Goal: Task Accomplishment & Management: Manage account settings

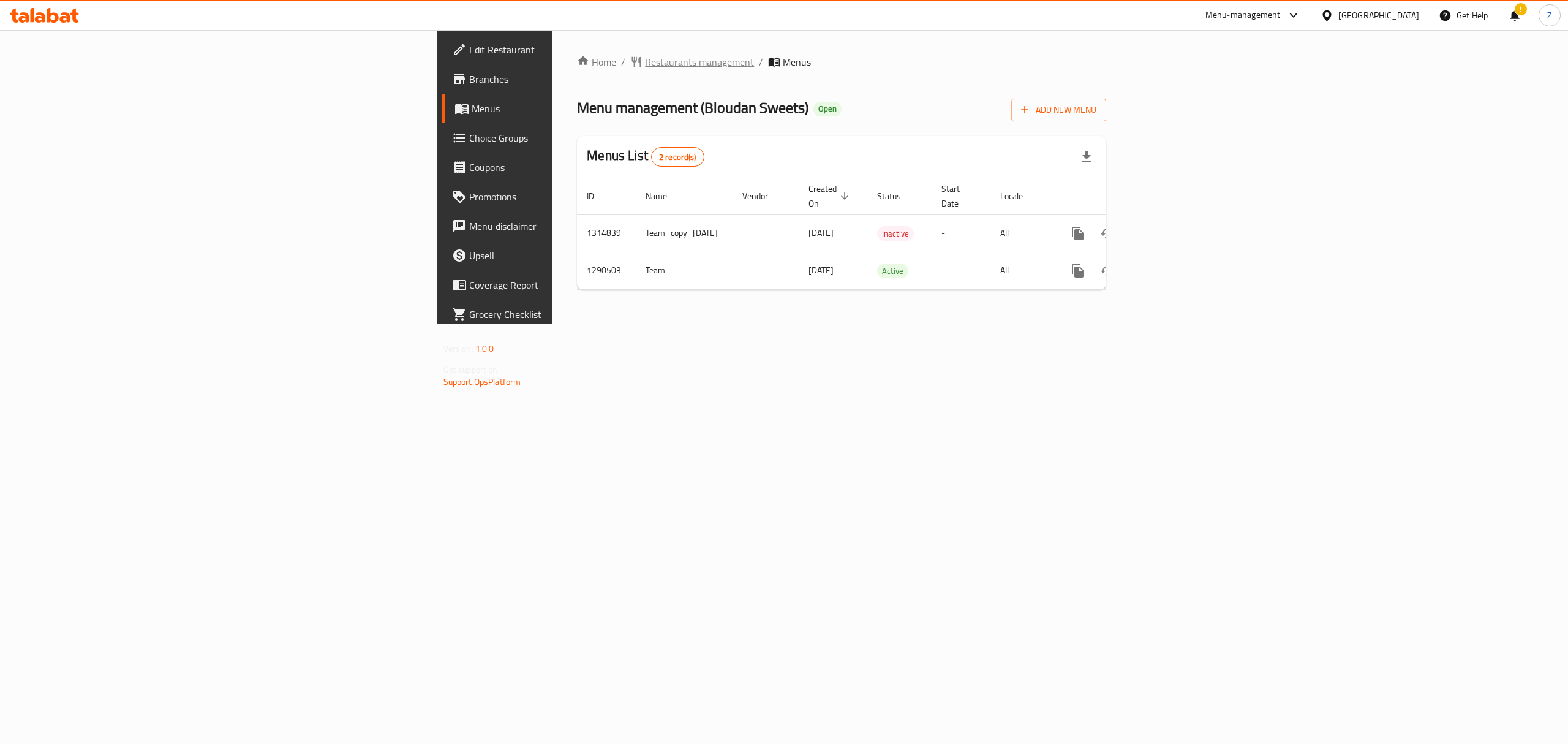
click at [645, 66] on span "Restaurants management" at bounding box center [699, 61] width 109 height 15
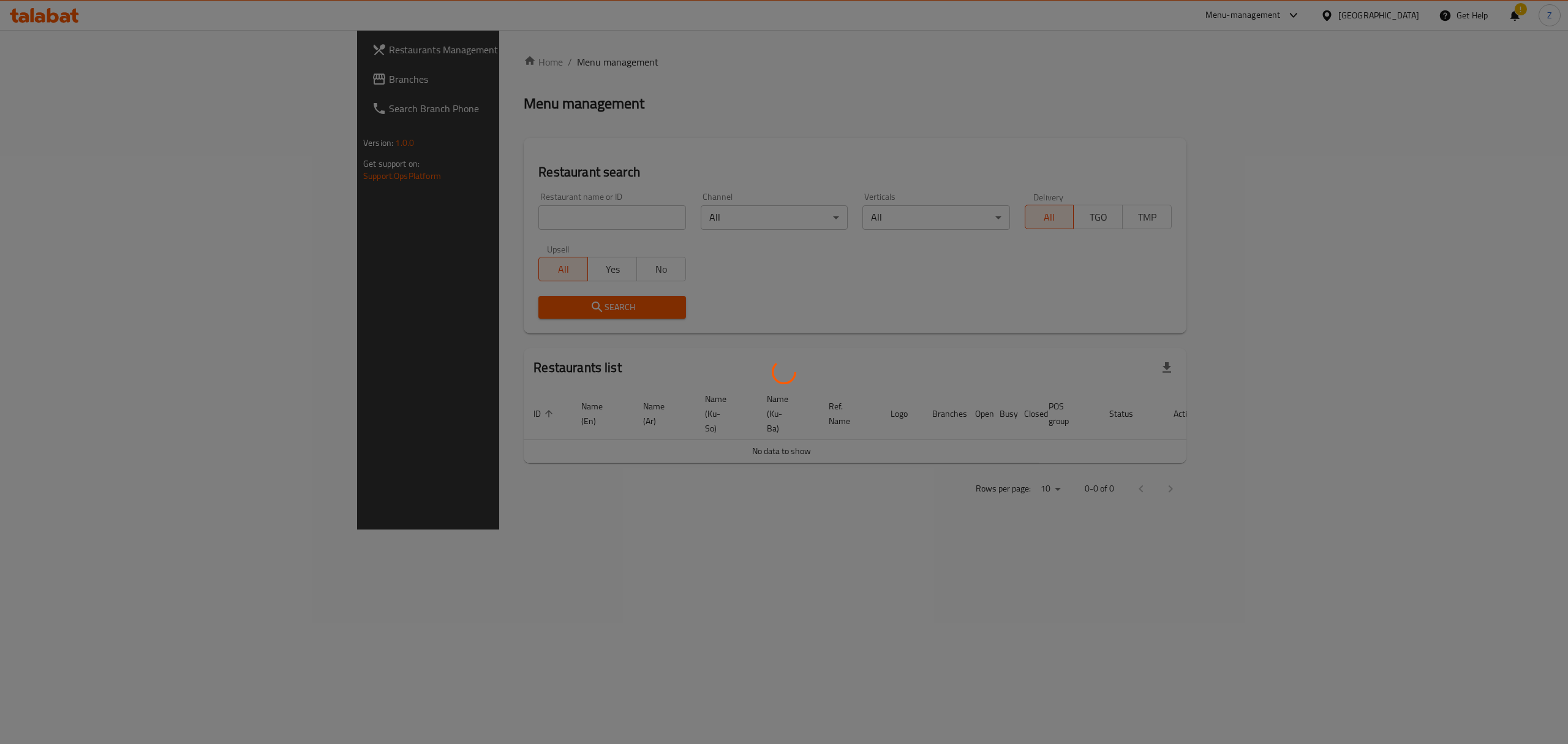
click at [481, 212] on div at bounding box center [784, 372] width 1568 height 744
click at [481, 212] on div at bounding box center [784, 372] width 1568 height 744
click at [518, 204] on div at bounding box center [784, 372] width 1568 height 744
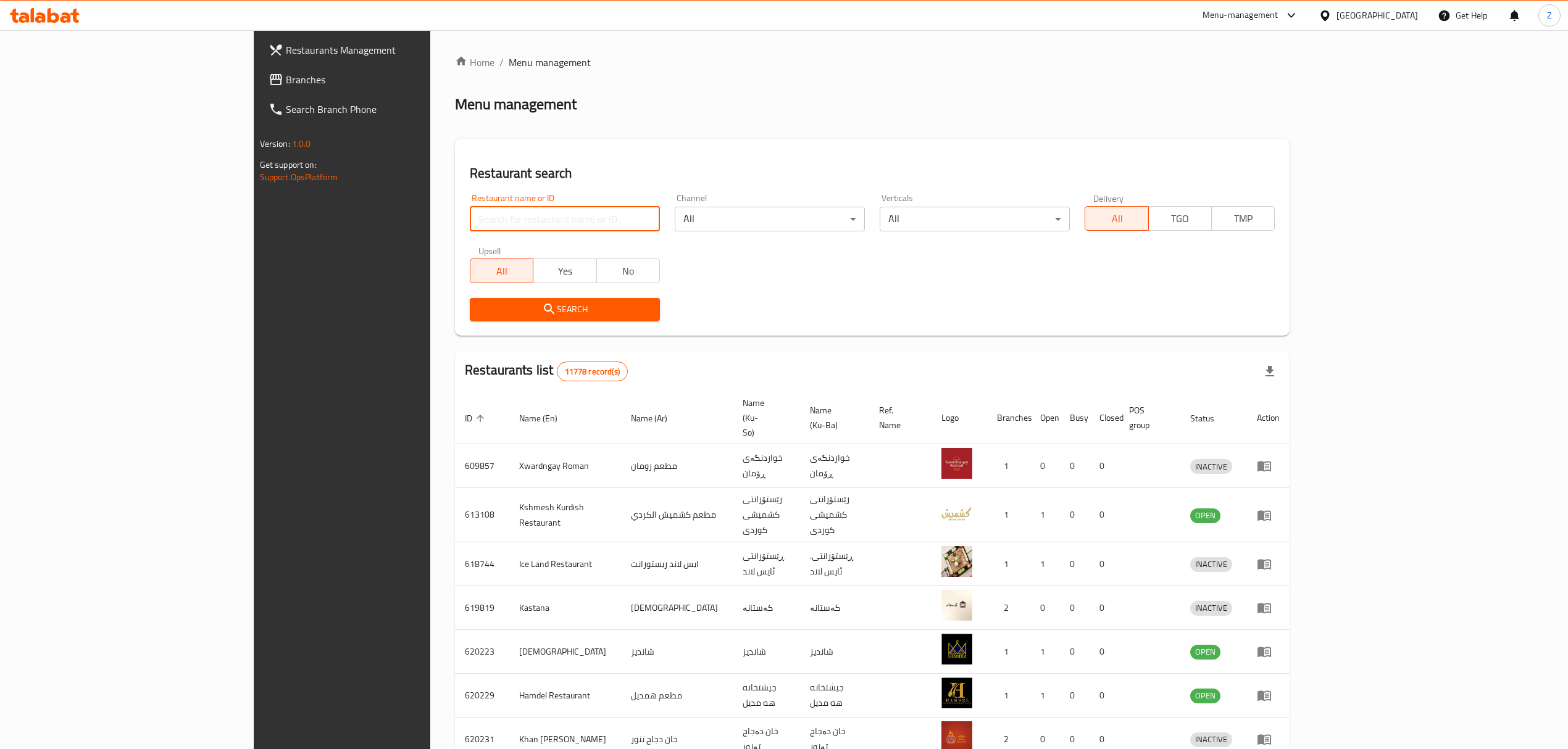
paste input "[PERSON_NAME]"
type input "[PERSON_NAME]"
click button "Search" at bounding box center [565, 309] width 190 height 23
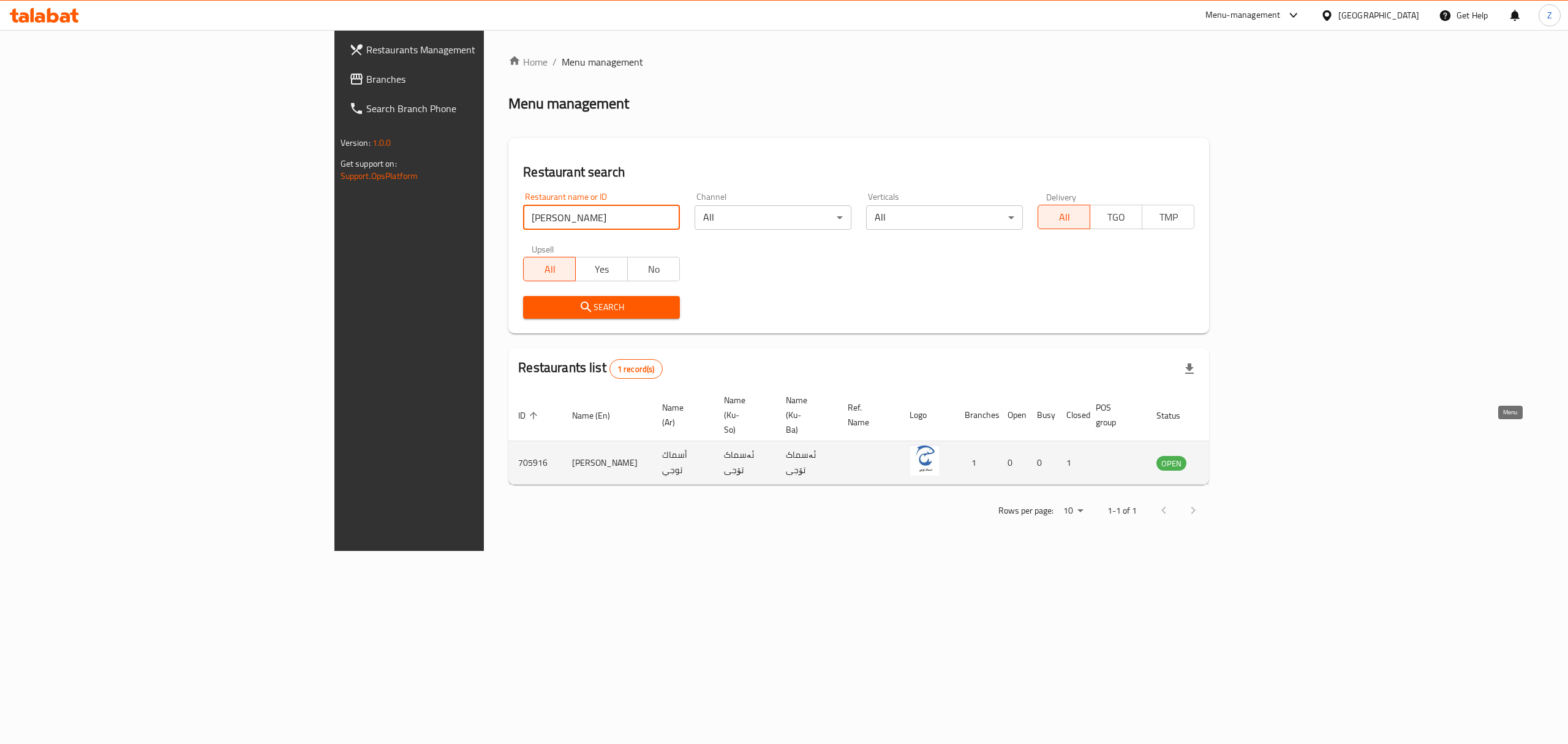
click at [1233, 461] on icon "enhanced table" at bounding box center [1231, 463] width 4 height 5
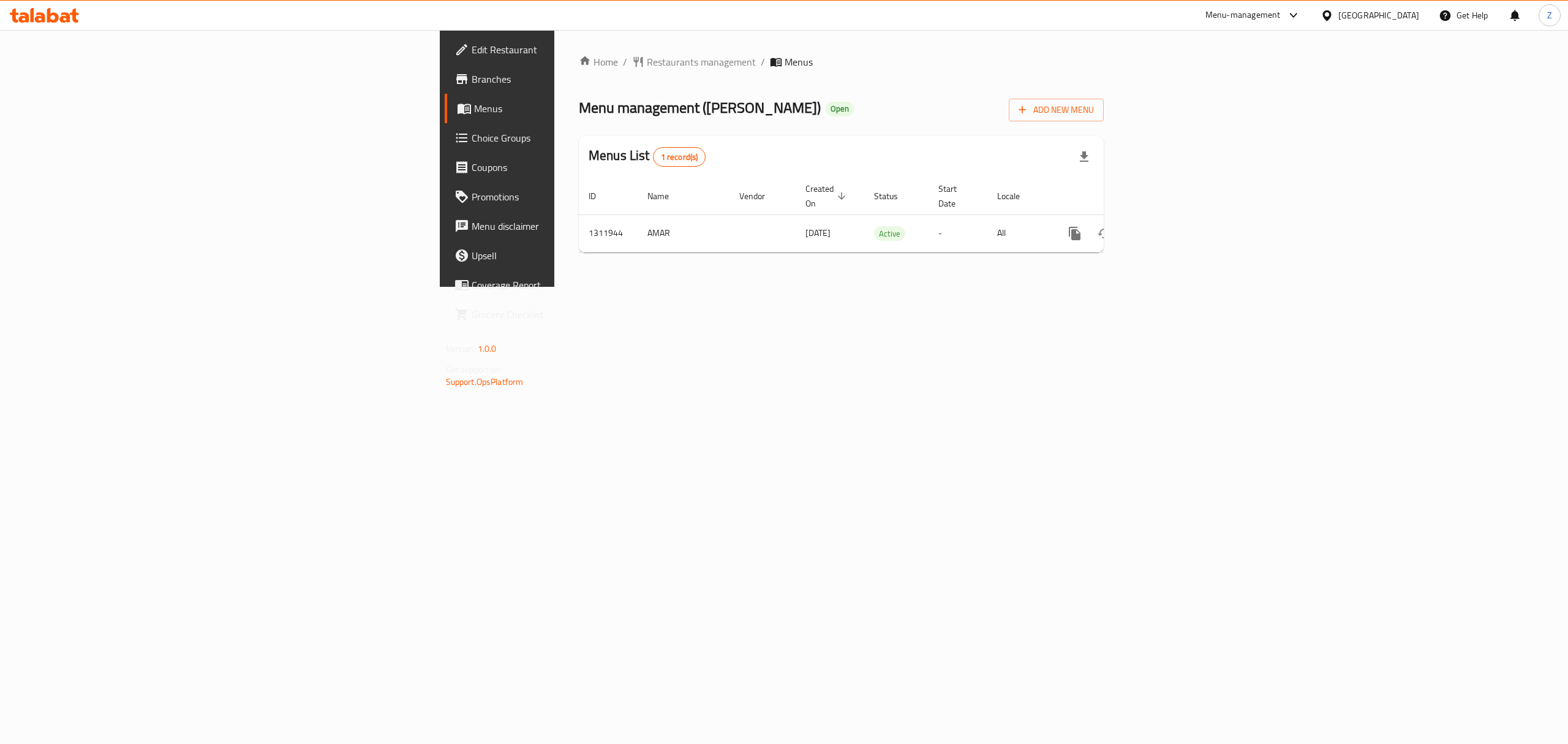
click at [471, 81] on span "Branches" at bounding box center [581, 79] width 221 height 15
